Goal: Task Accomplishment & Management: Use online tool/utility

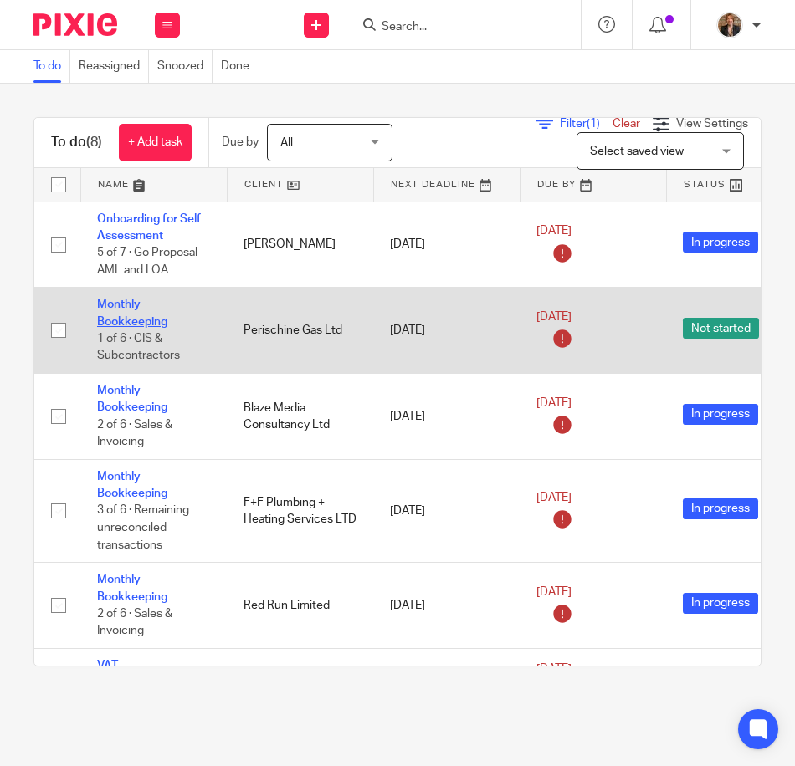
click at [139, 315] on link "Monthly Bookkeeping" at bounding box center [132, 313] width 70 height 28
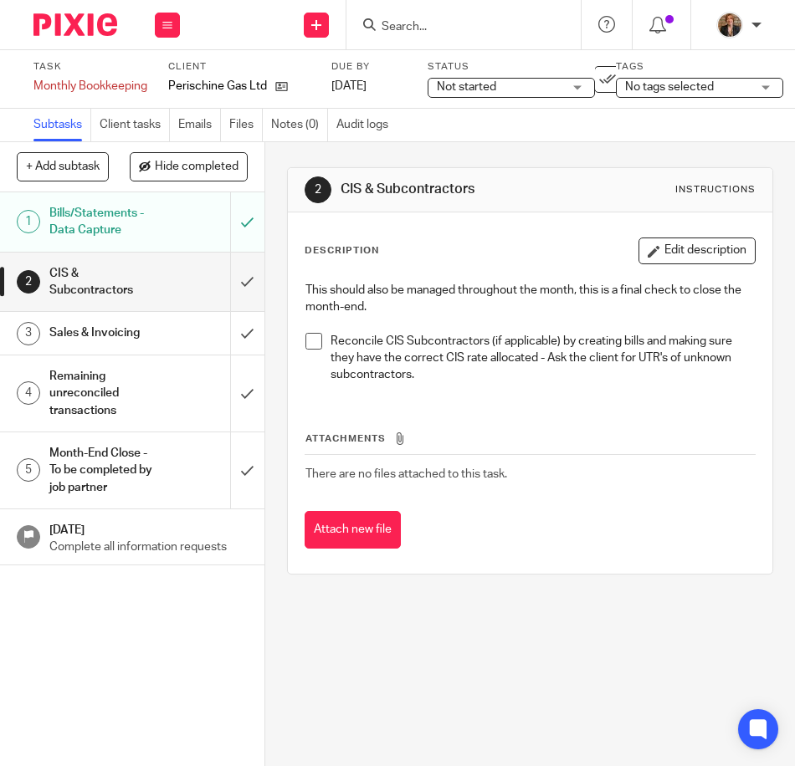
click at [319, 347] on li "Reconcile CIS Subcontractors (if applicable) by creating bills and making sure …" at bounding box center [529, 358] width 449 height 51
click at [309, 339] on span at bounding box center [313, 341] width 17 height 17
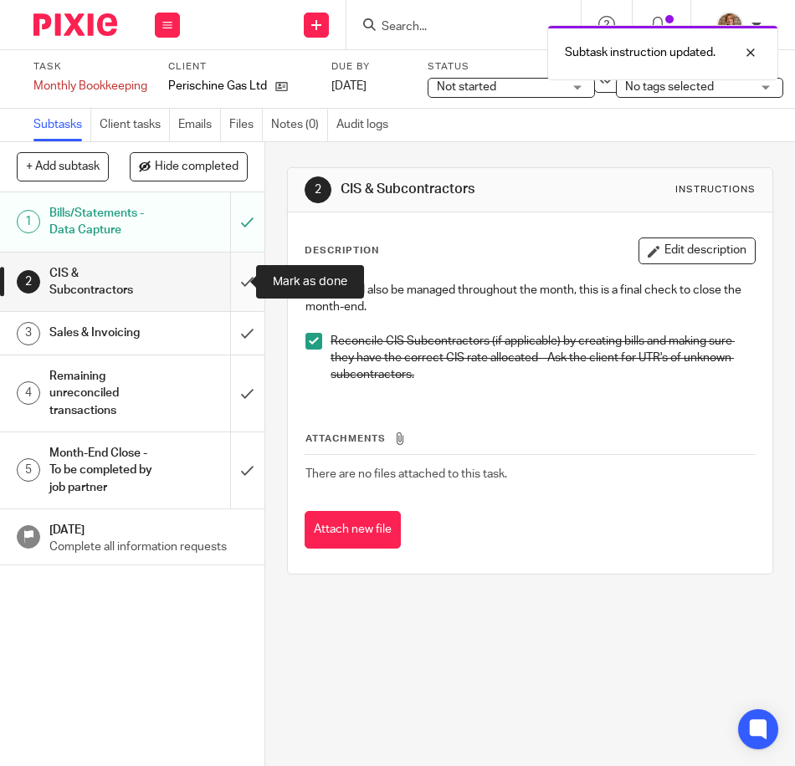
click at [229, 275] on input "submit" at bounding box center [132, 282] width 264 height 59
